Goal: Task Accomplishment & Management: Use online tool/utility

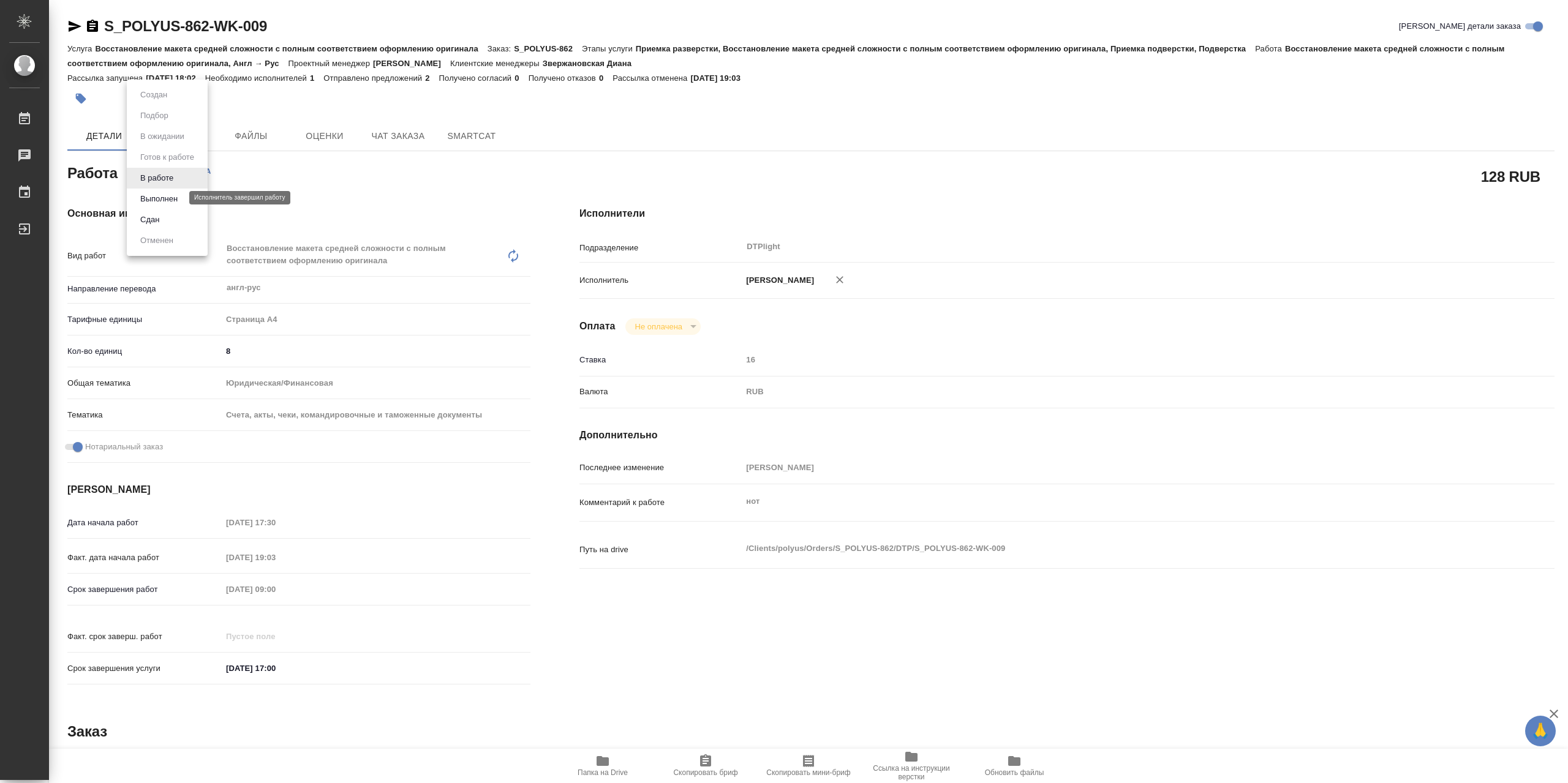
click at [178, 195] on button "Выполнен" at bounding box center [159, 199] width 45 height 13
type textarea "x"
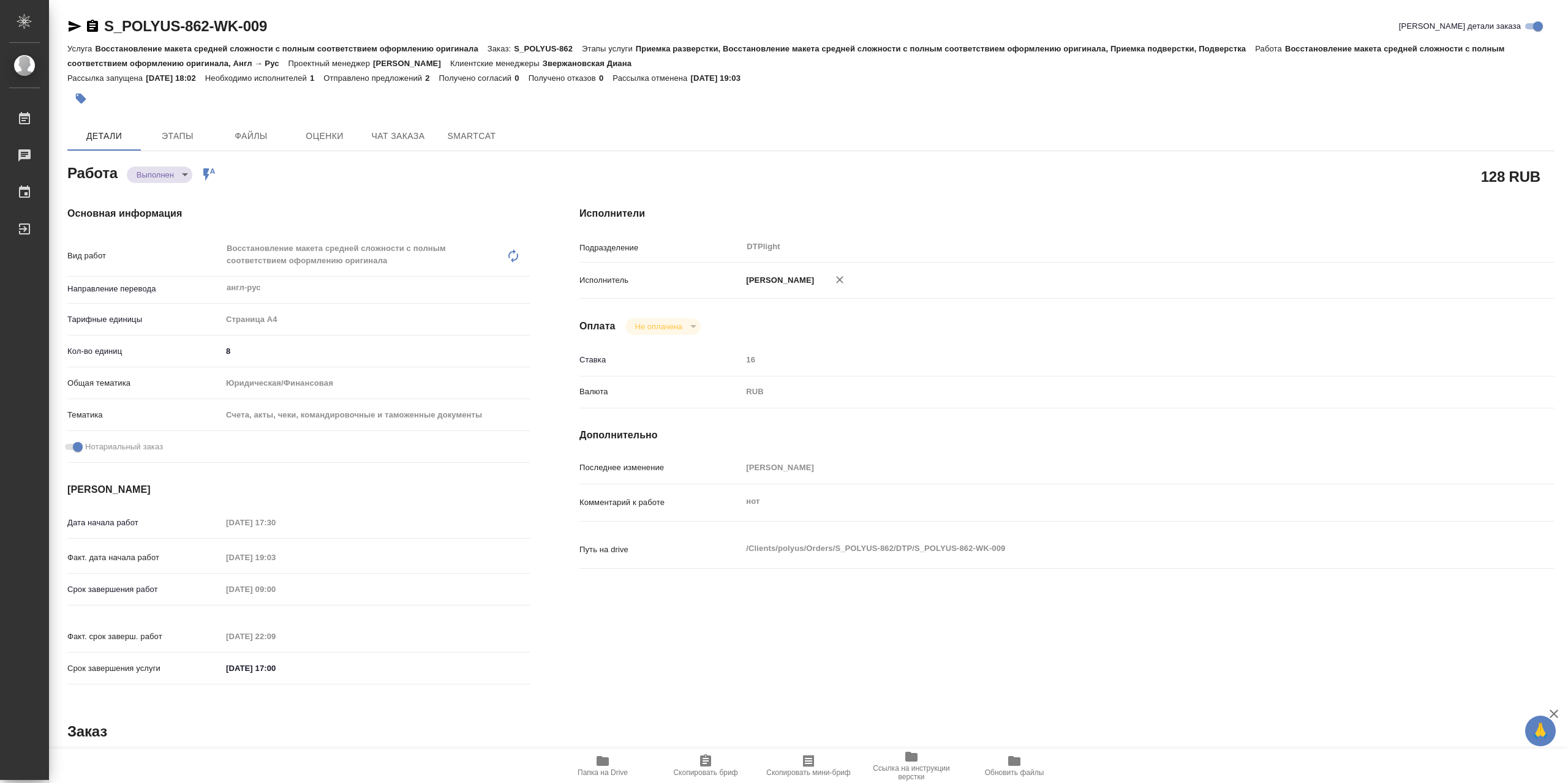
type textarea "x"
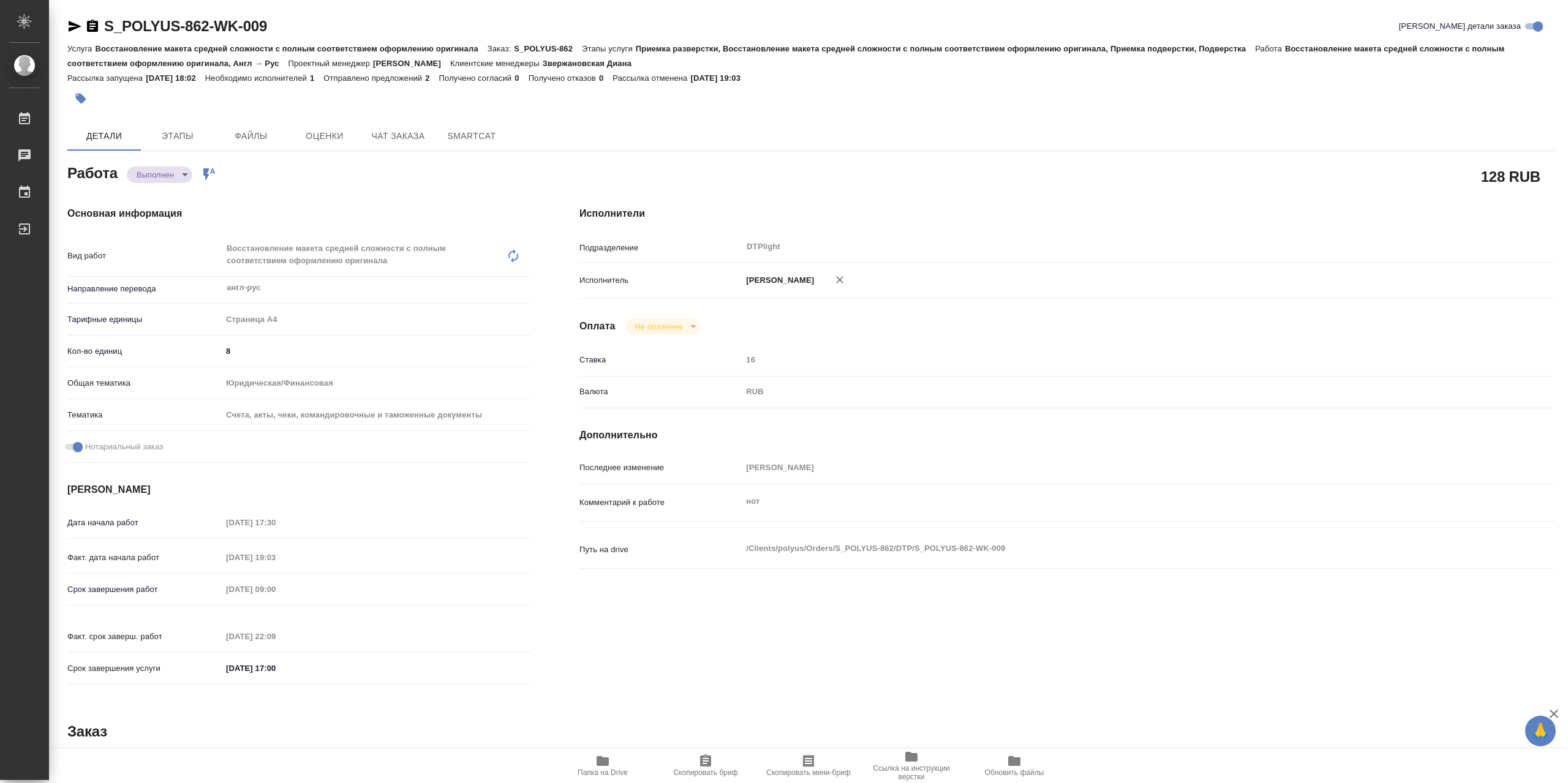
type textarea "x"
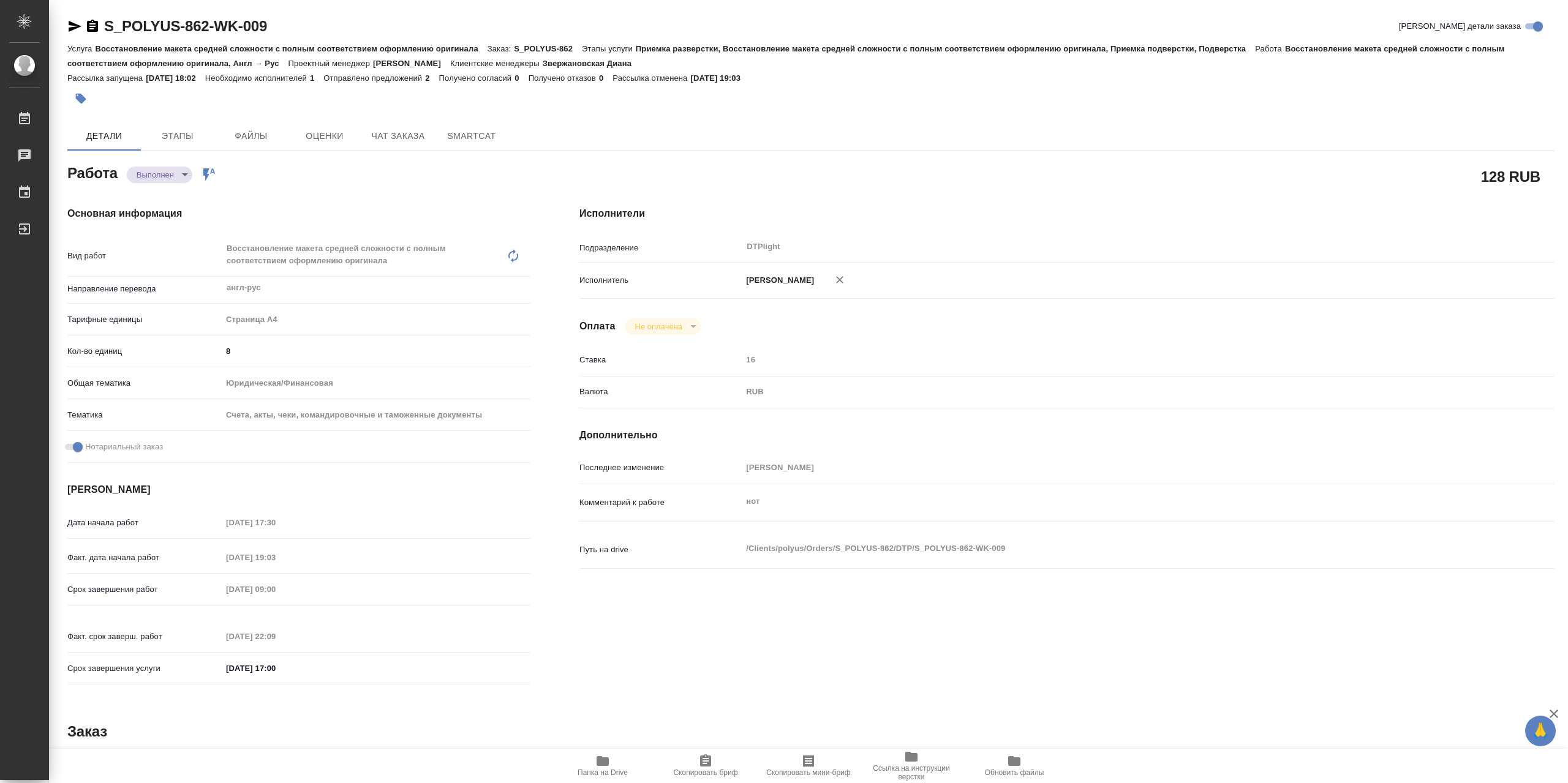
type textarea "x"
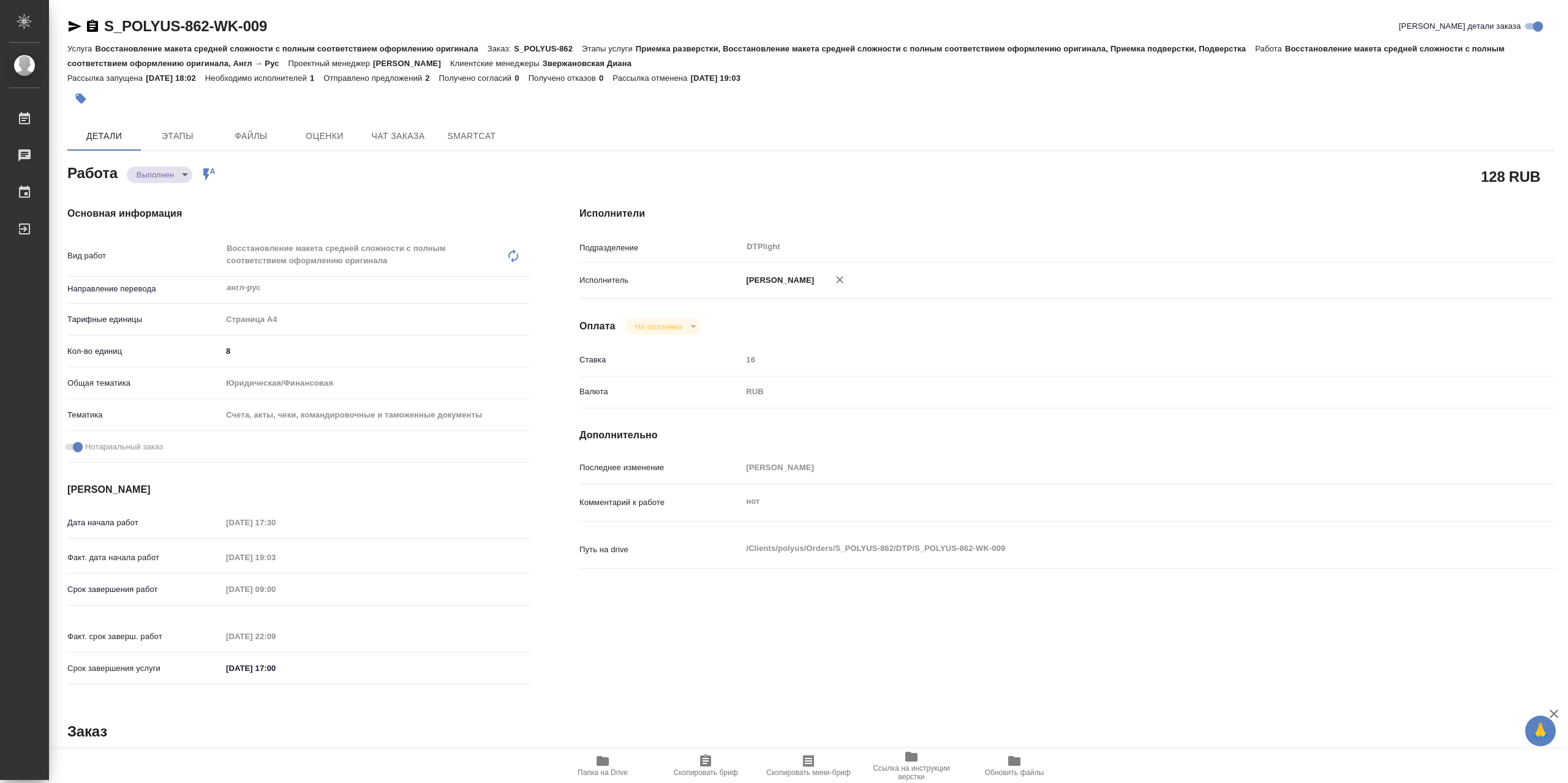
type textarea "x"
